Goal: Navigation & Orientation: Find specific page/section

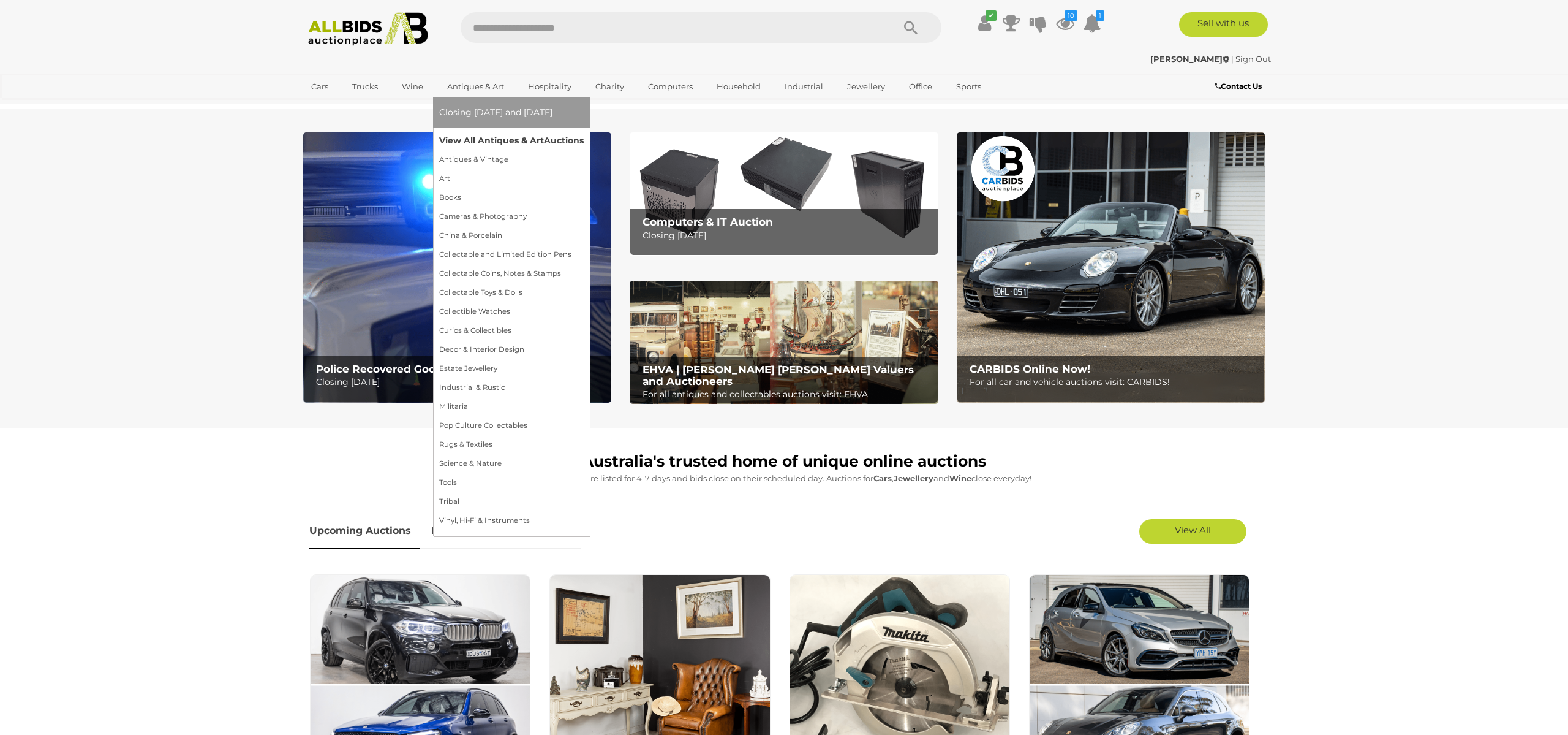
click at [465, 138] on link "View All Antiques & Art Auctions" at bounding box center [511, 140] width 144 height 19
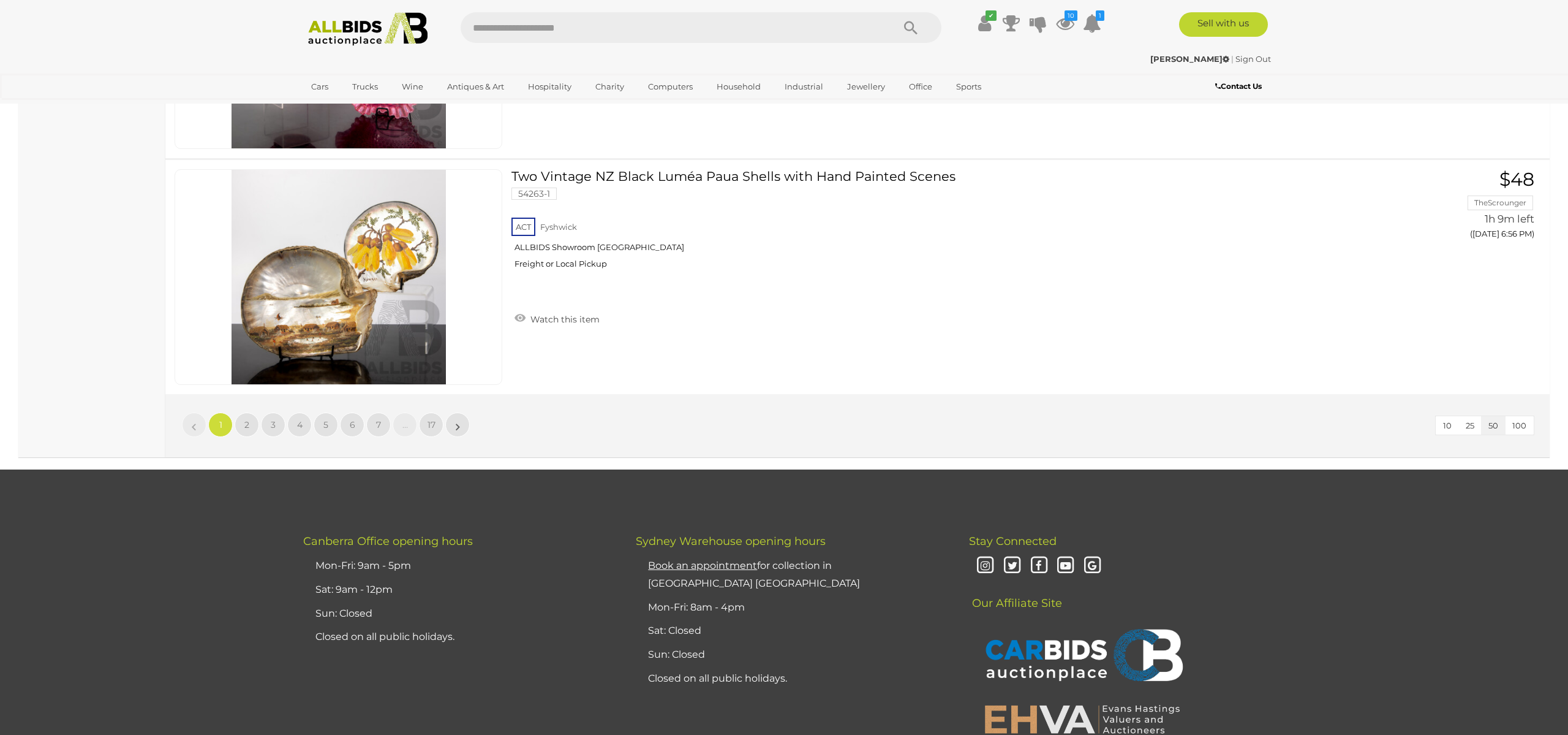
scroll to position [11722, 0]
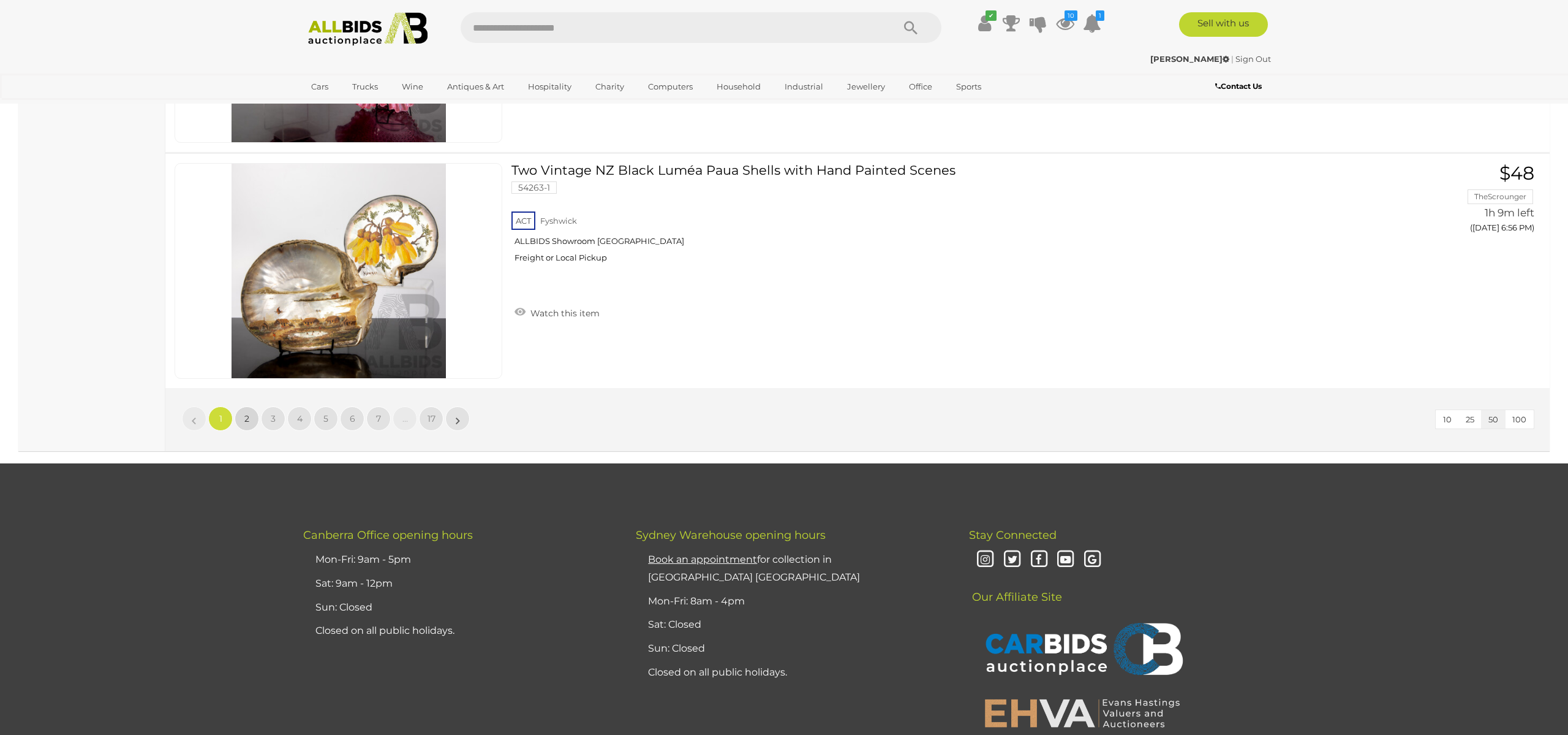
click at [246, 419] on span "2" at bounding box center [246, 418] width 5 height 11
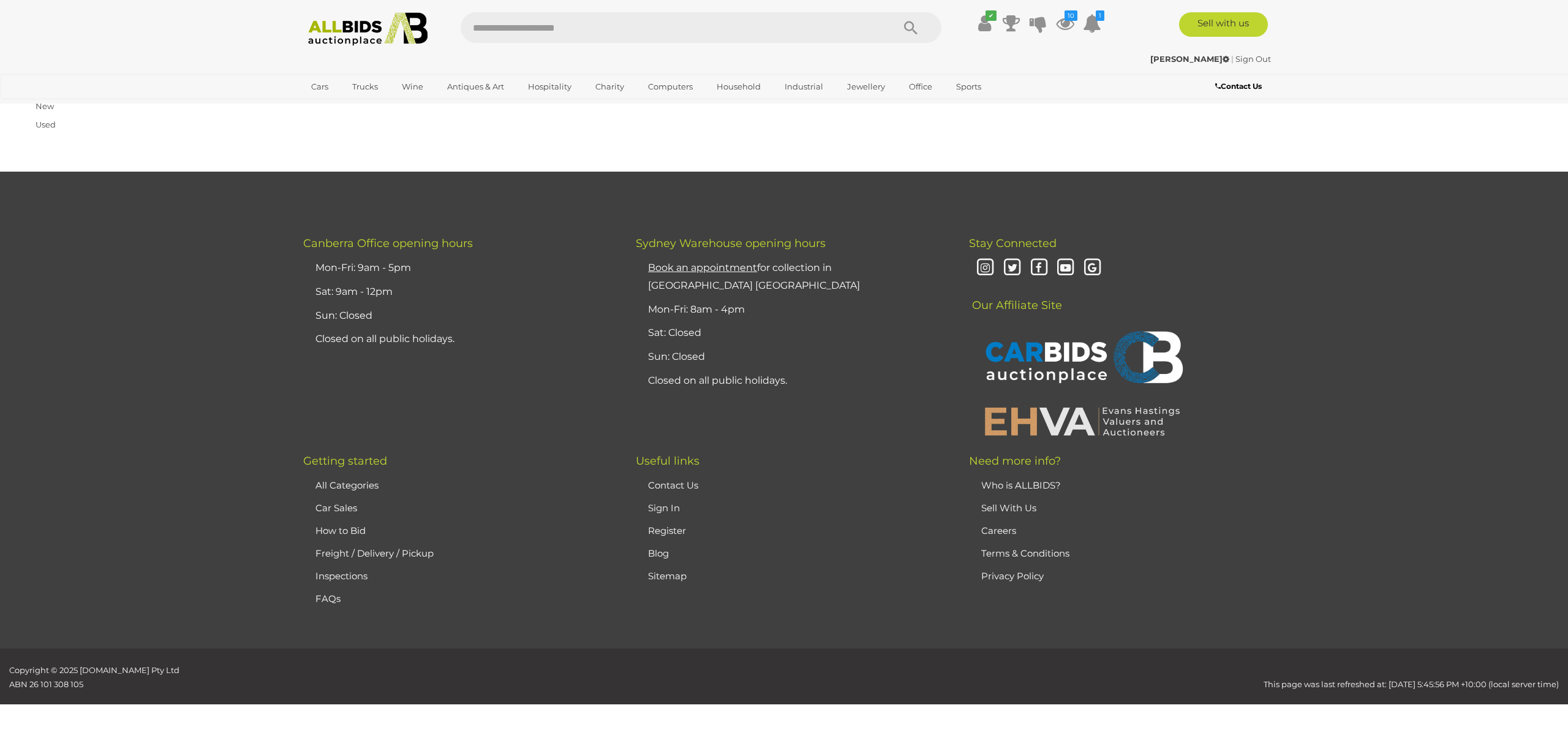
scroll to position [195, 0]
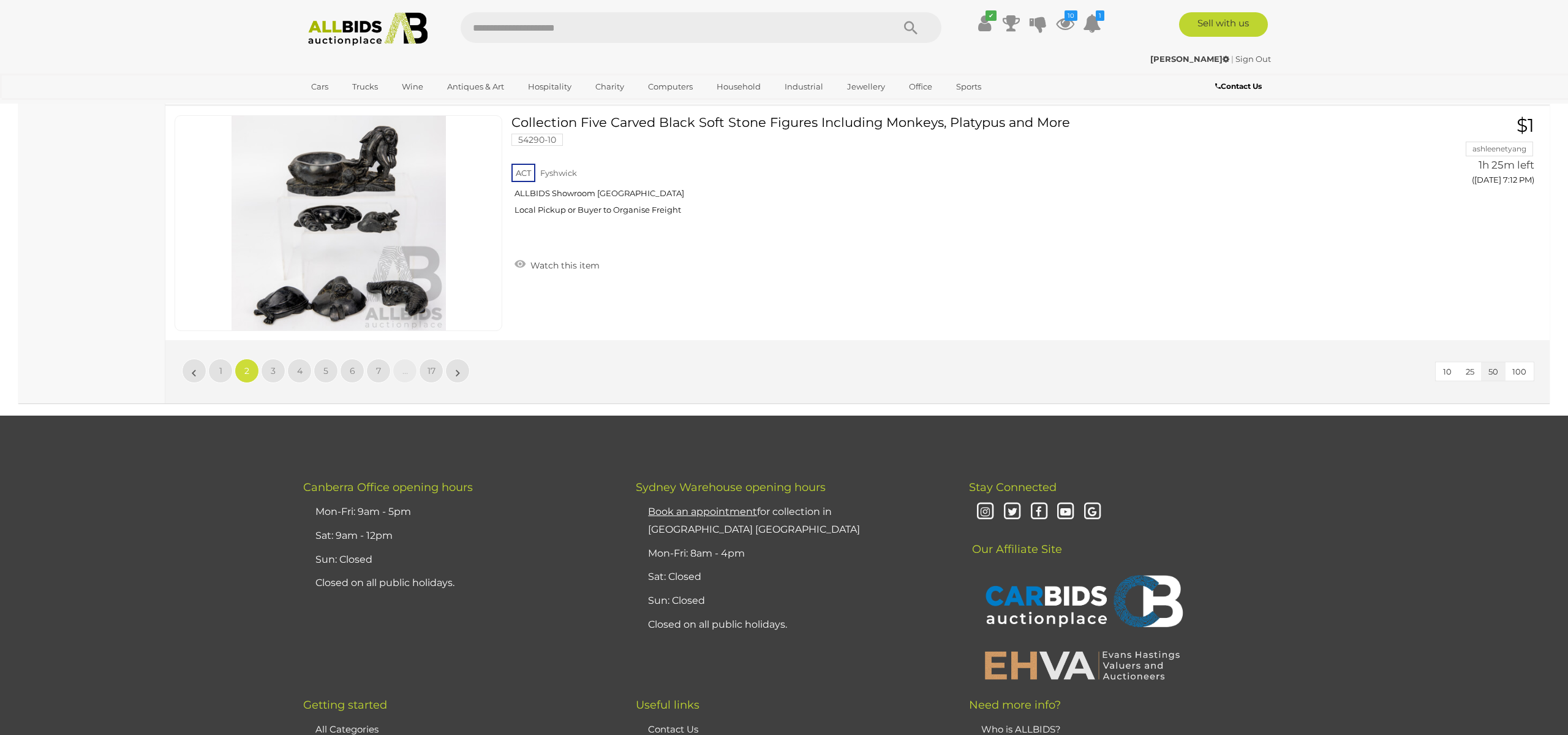
scroll to position [11774, 0]
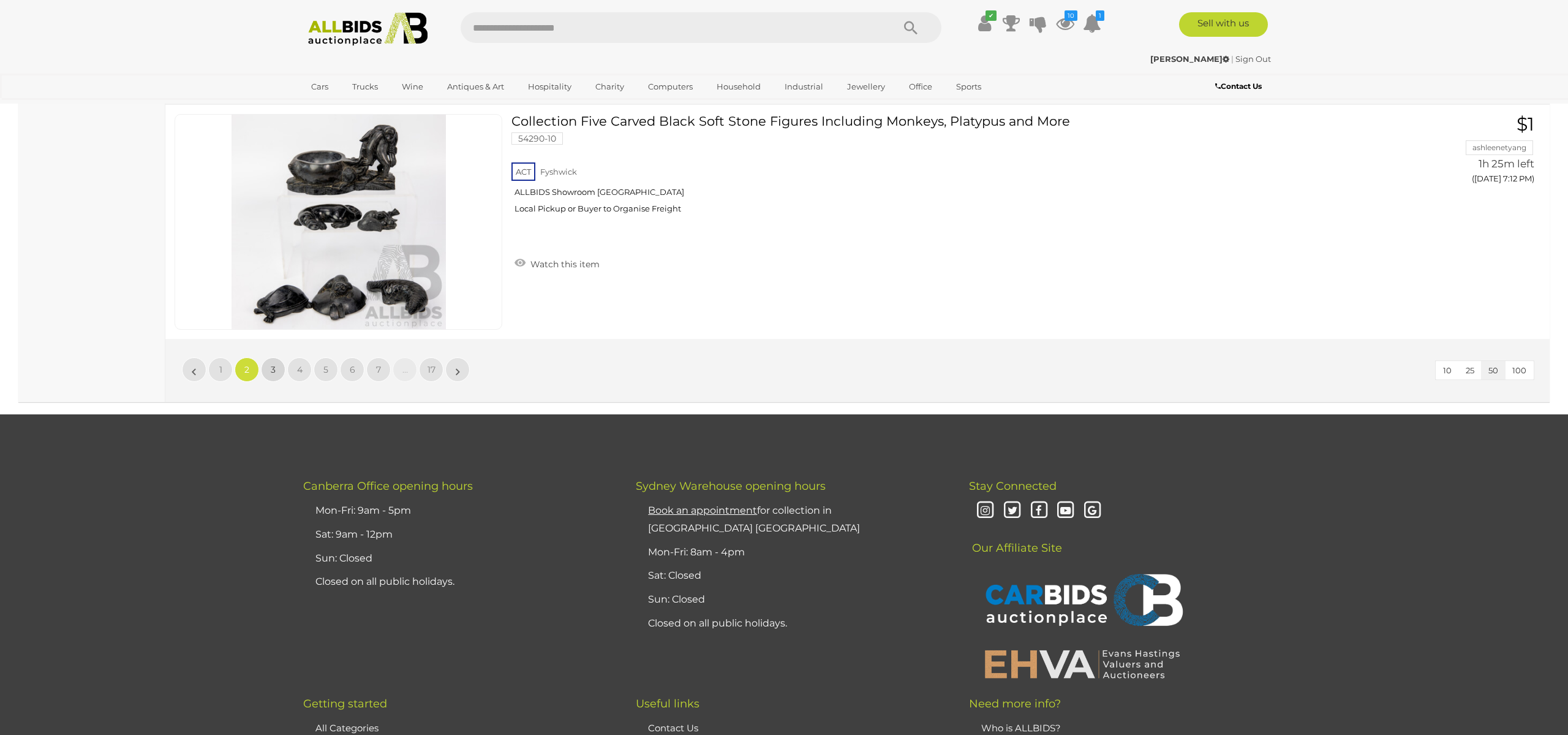
click at [275, 374] on span "3" at bounding box center [273, 370] width 5 height 11
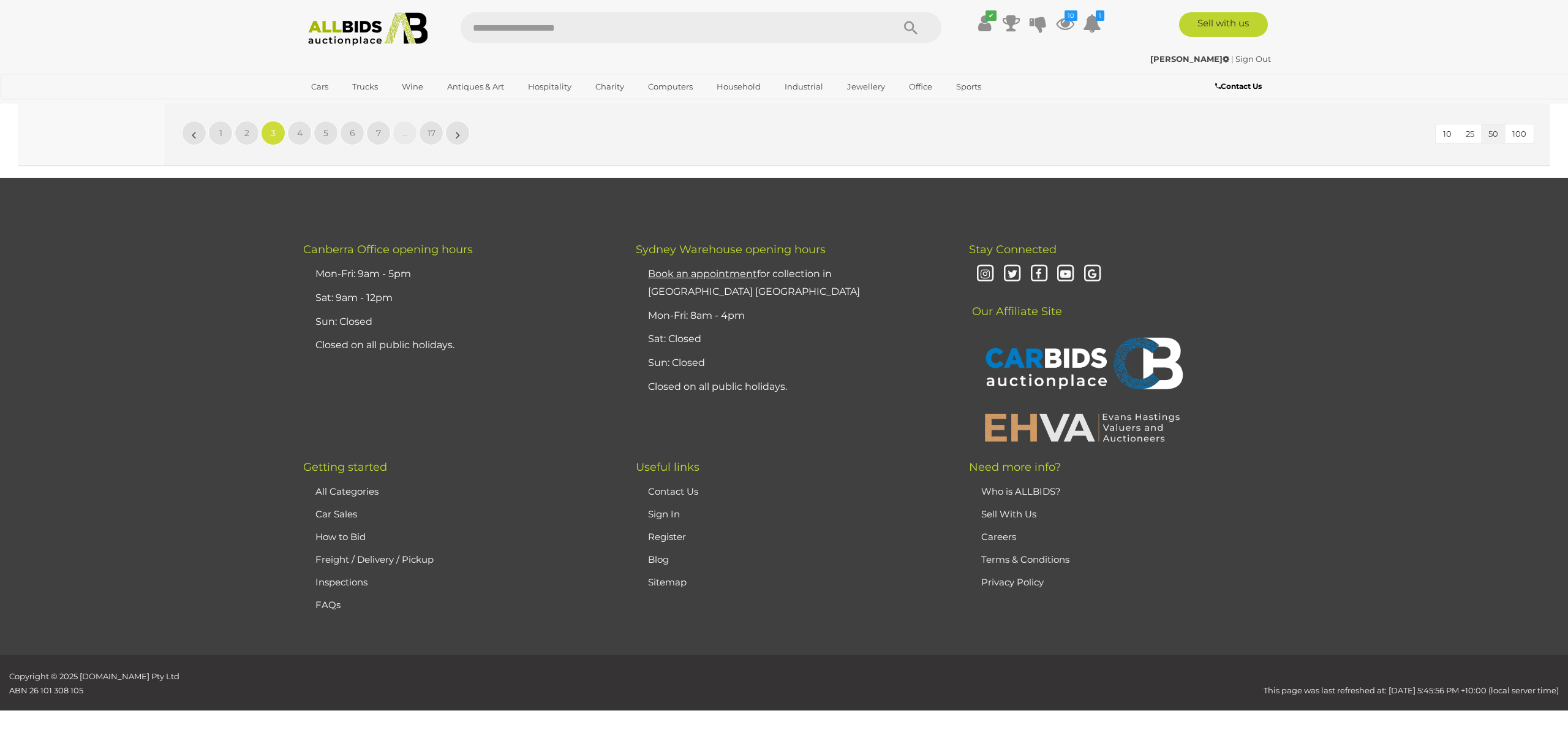
scroll to position [12017, 0]
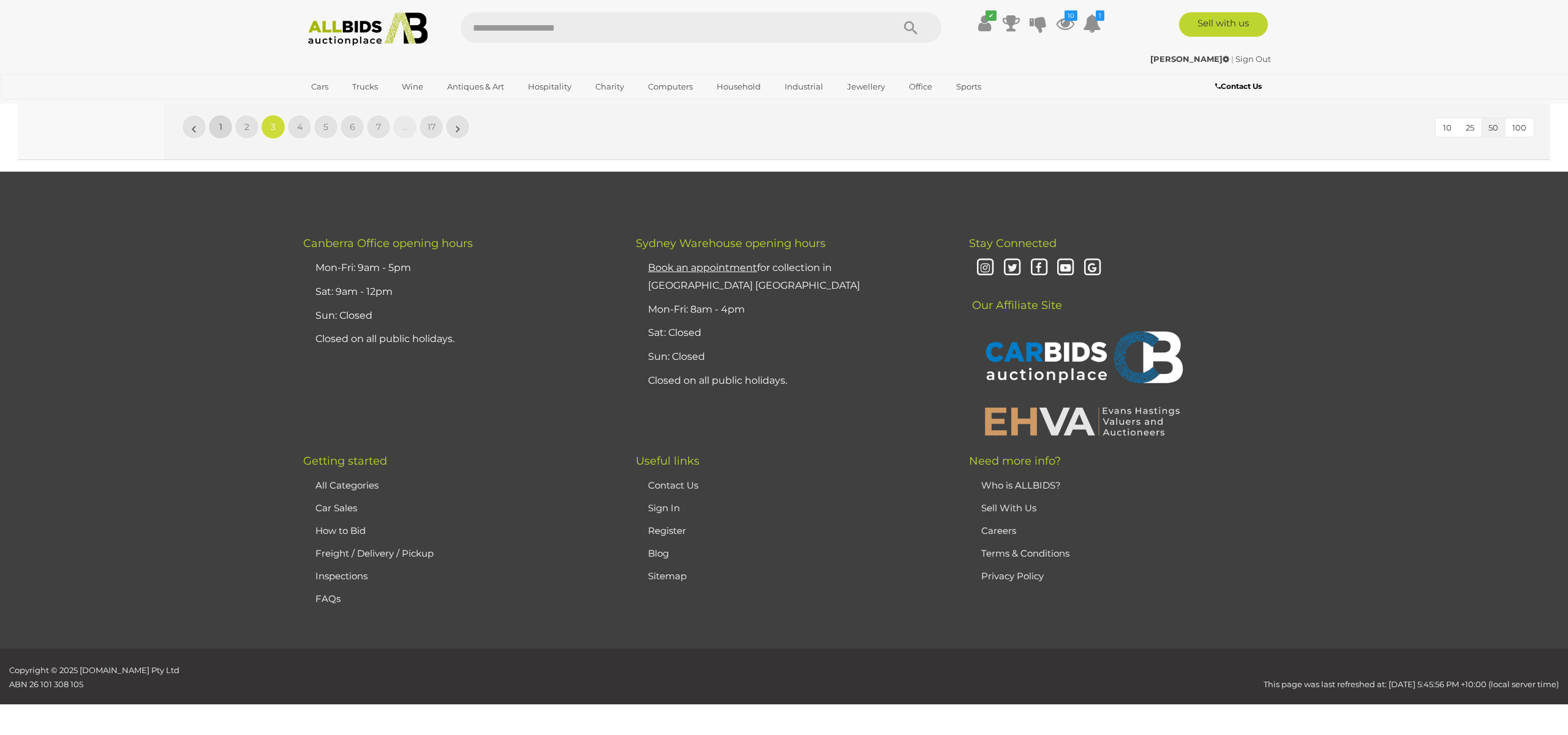
click at [217, 126] on link "1" at bounding box center [221, 127] width 25 height 25
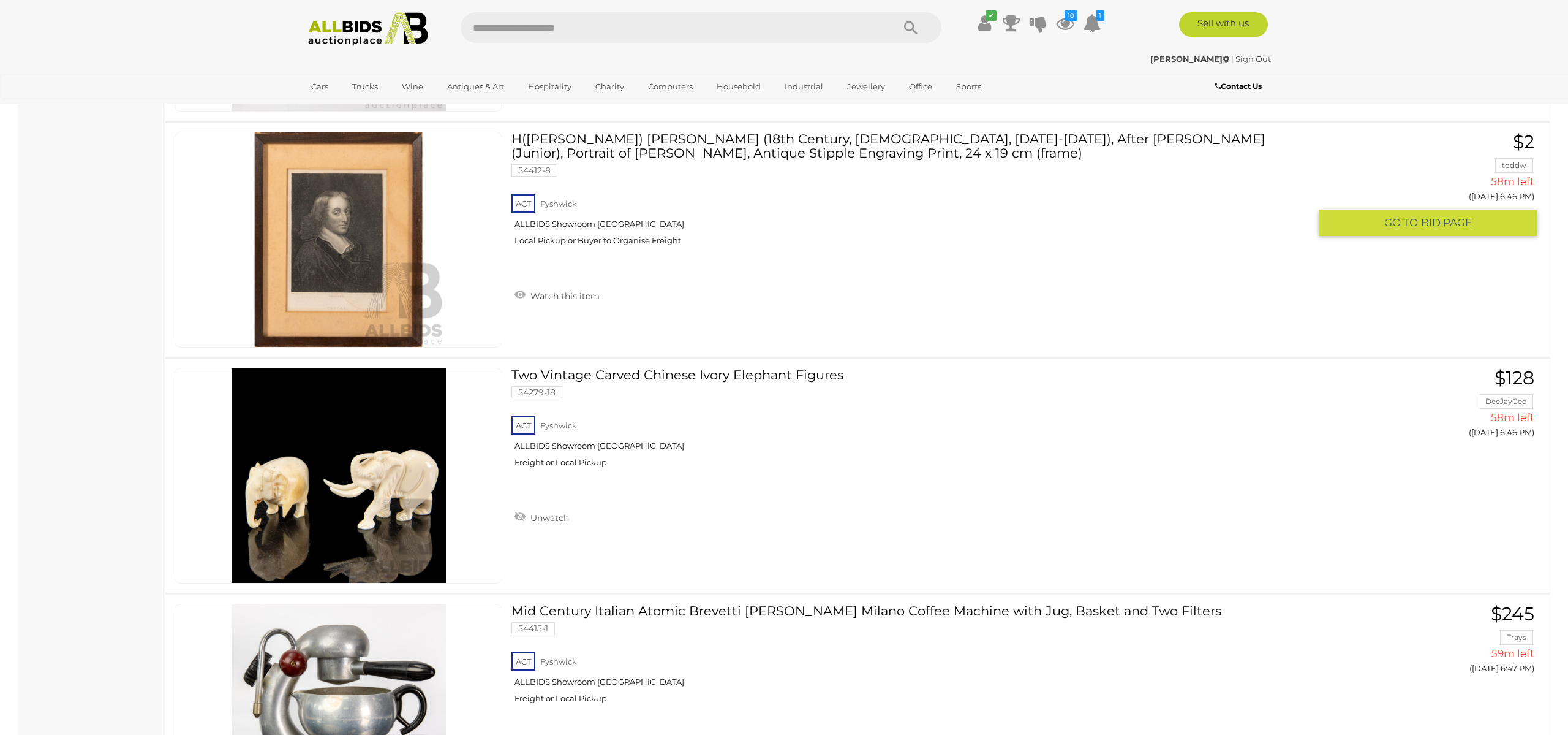
scroll to position [7514, 0]
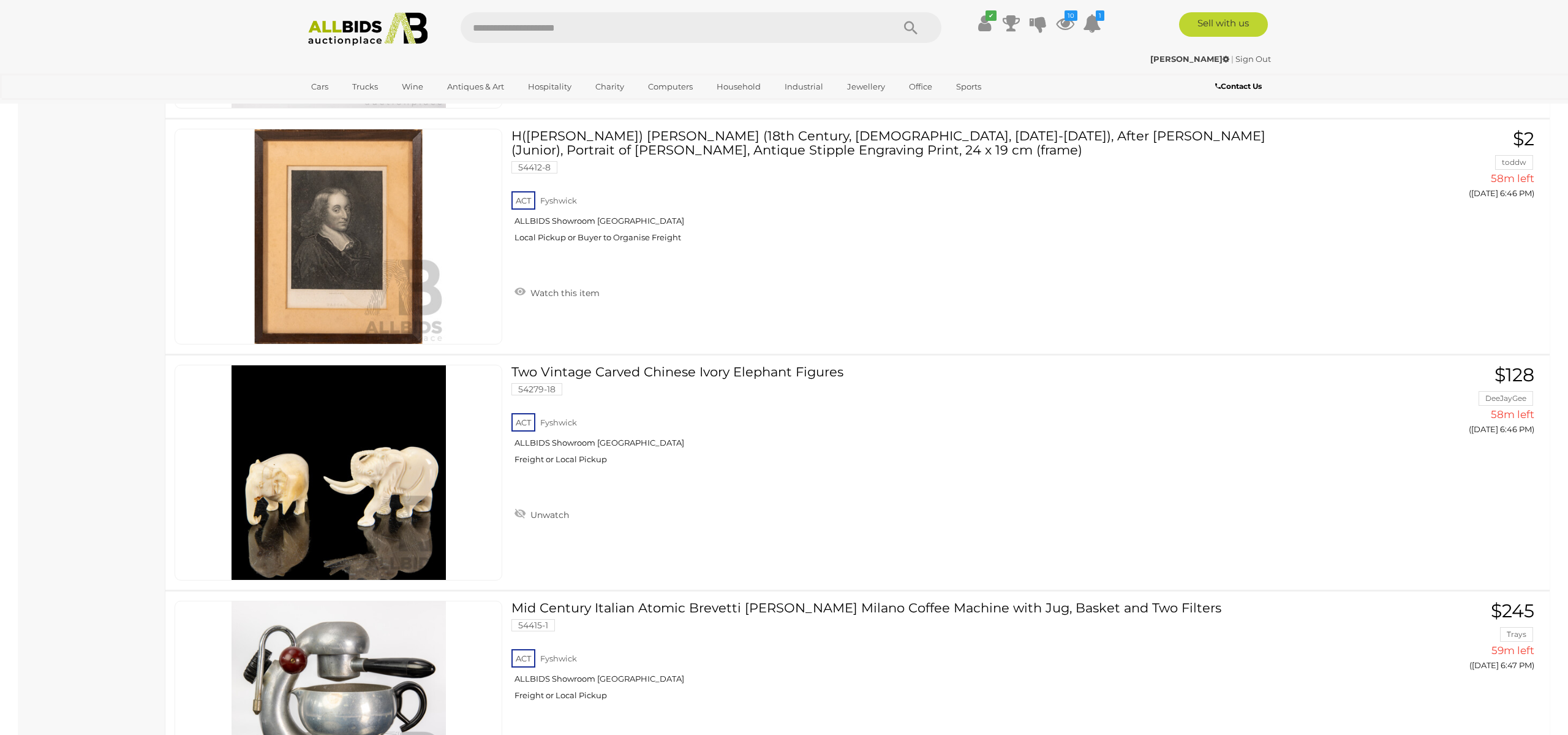
scroll to position [195, 0]
